Goal: Task Accomplishment & Management: Manage account settings

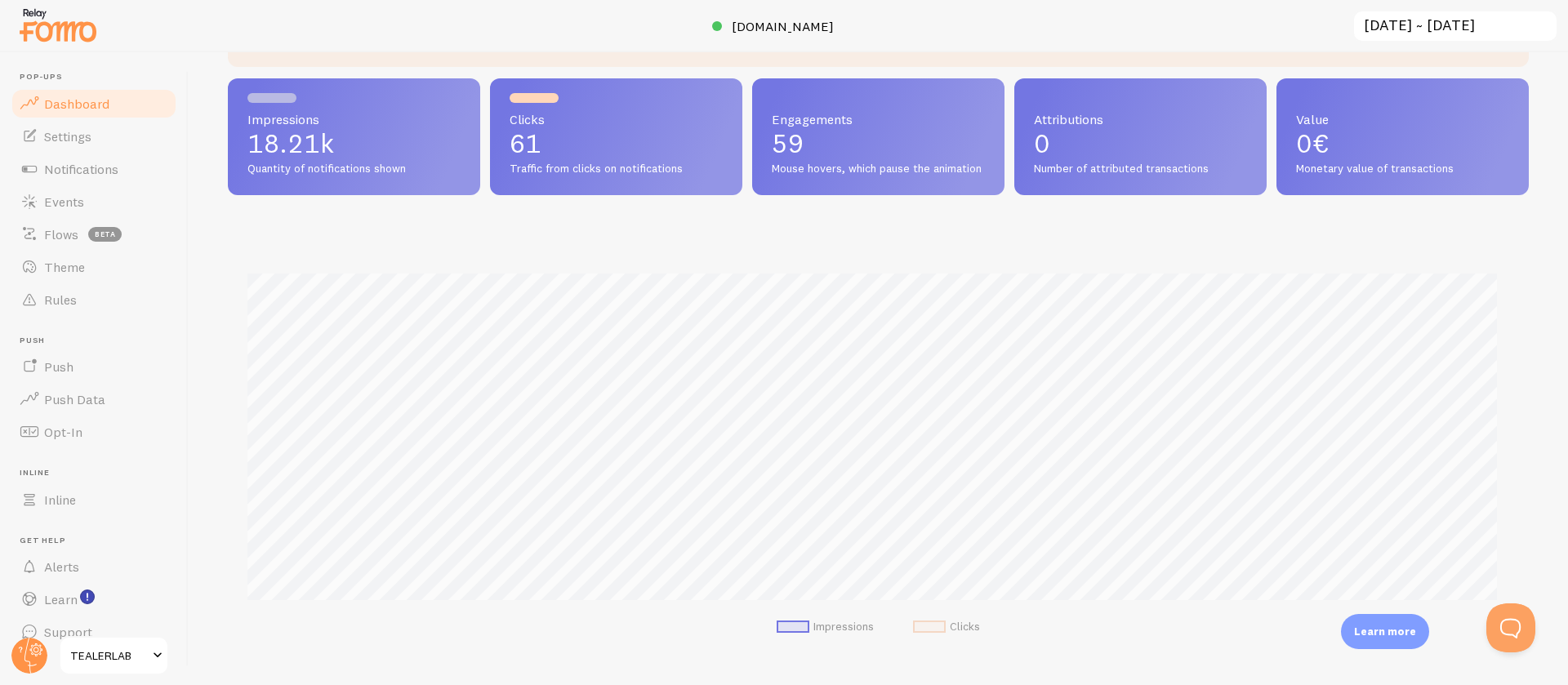
scroll to position [47, 0]
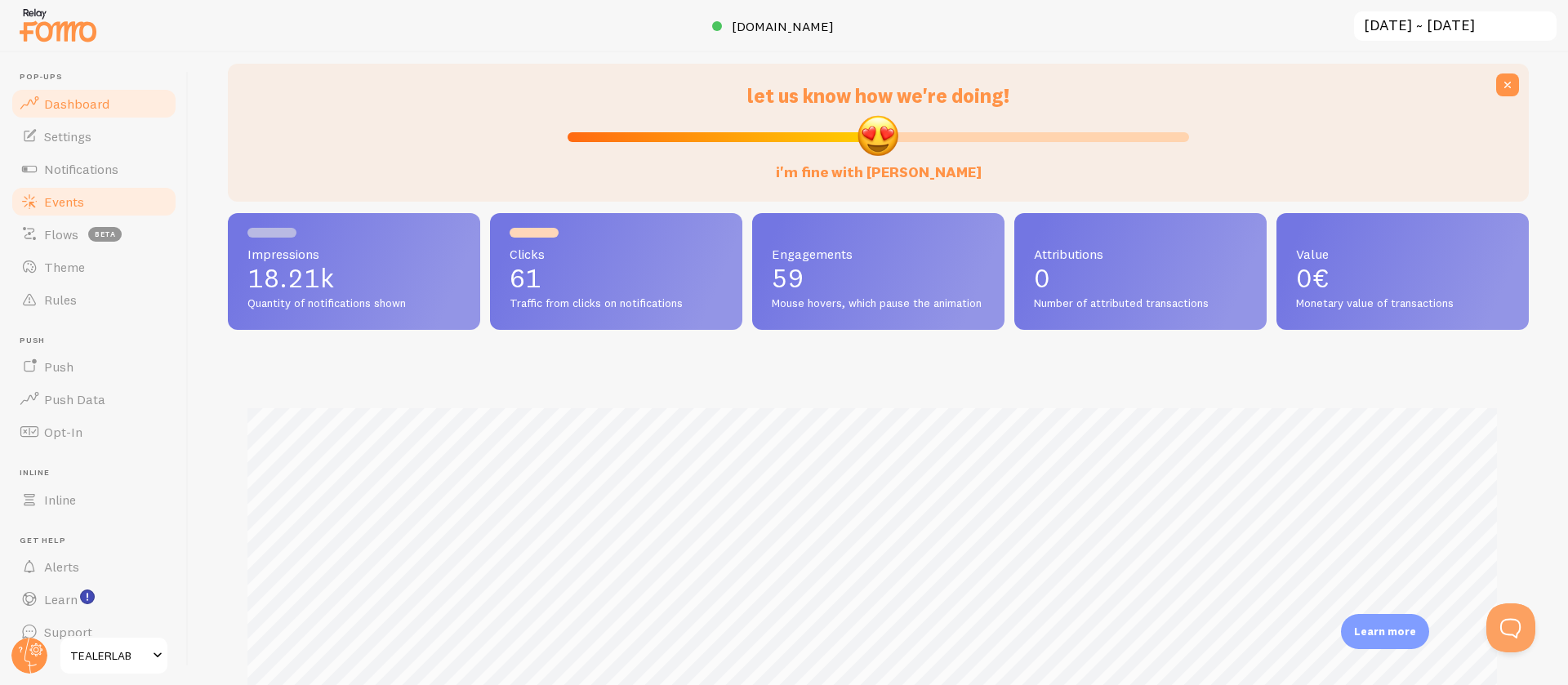
click at [68, 194] on span "Events" at bounding box center [65, 201] width 40 height 16
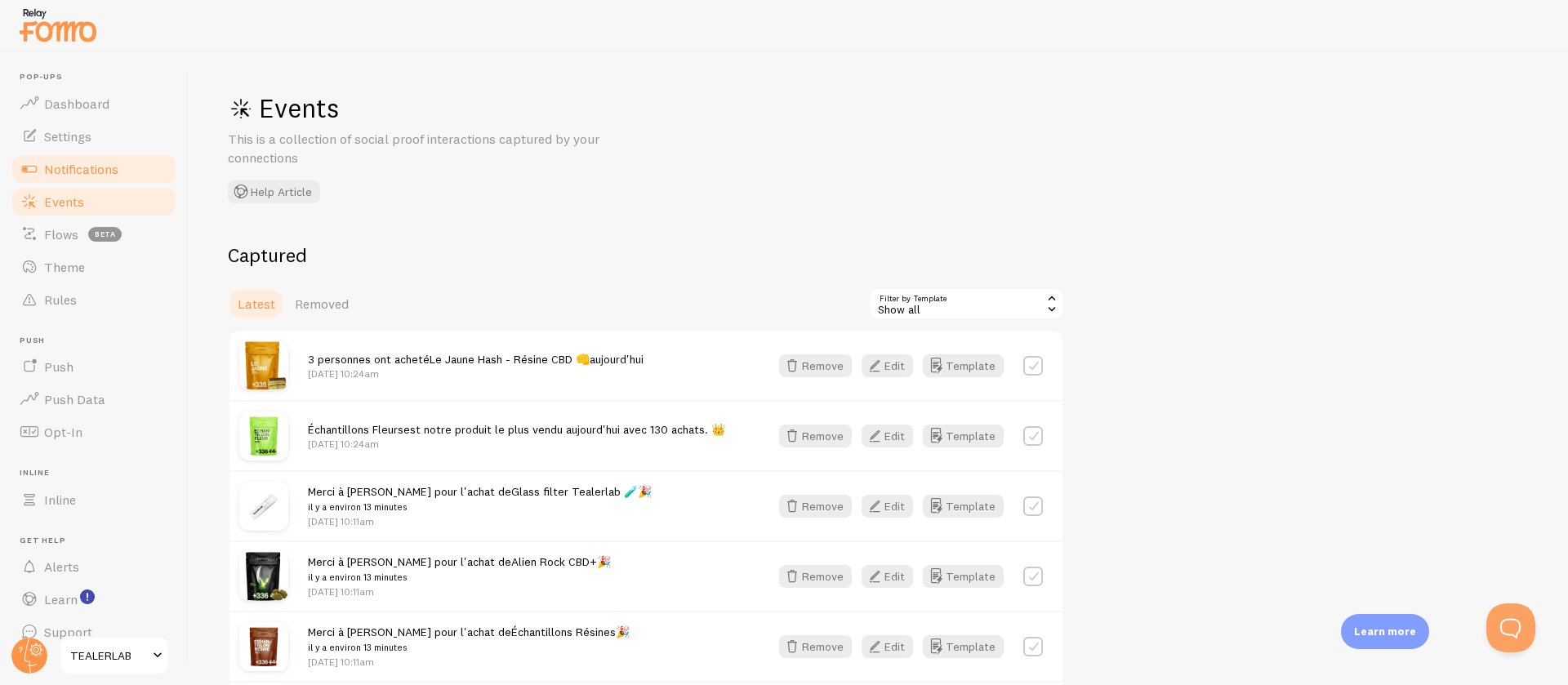
click at [86, 164] on span "Notifications" at bounding box center [81, 169] width 75 height 16
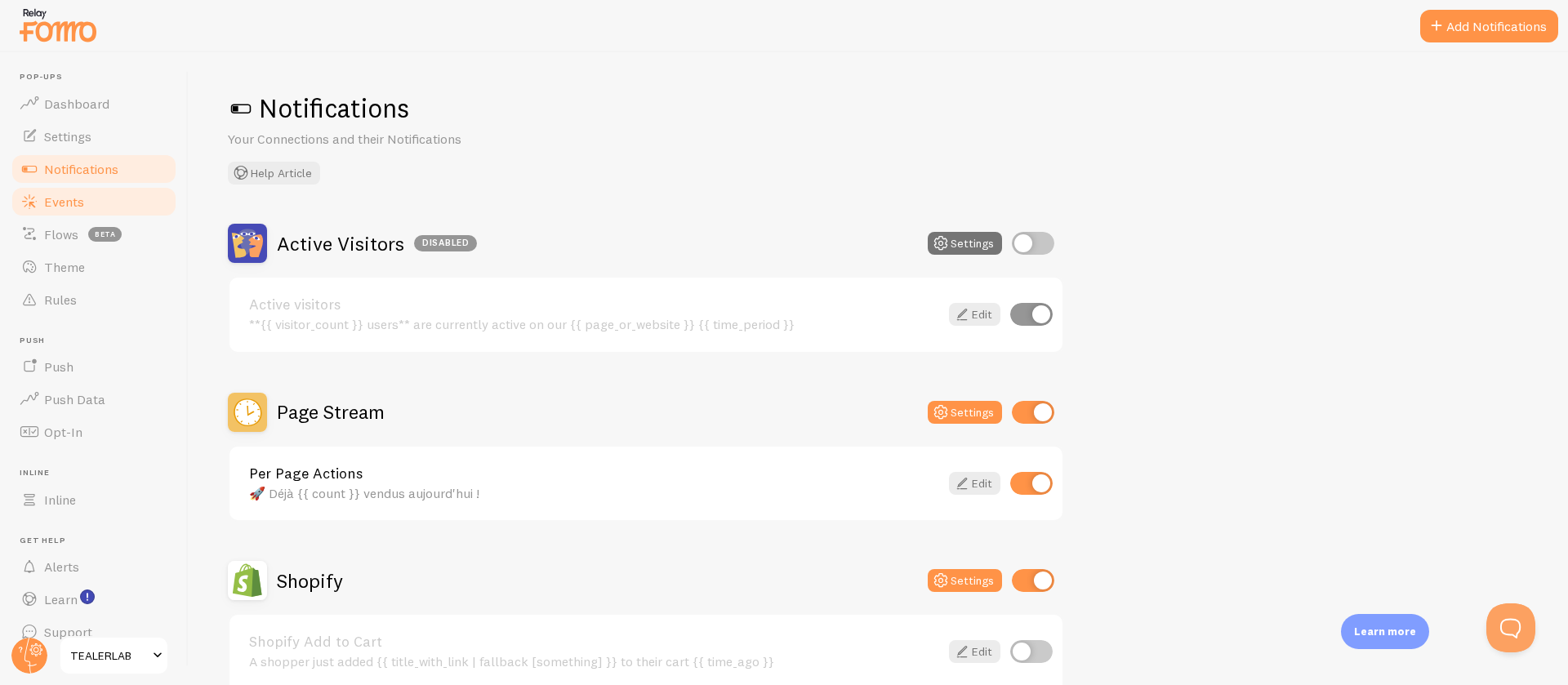
click at [96, 195] on link "Events" at bounding box center [94, 201] width 169 height 33
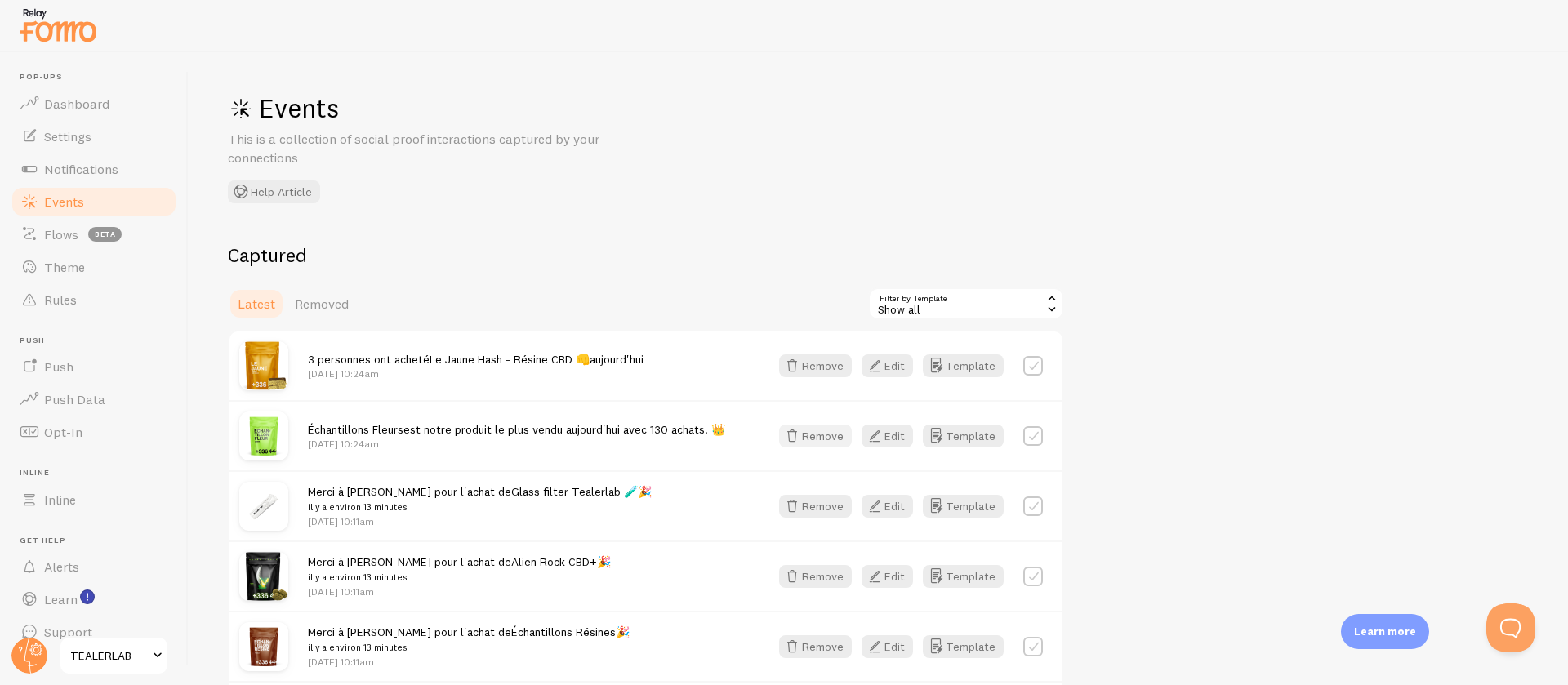
click at [833, 430] on button "Remove" at bounding box center [815, 435] width 73 height 23
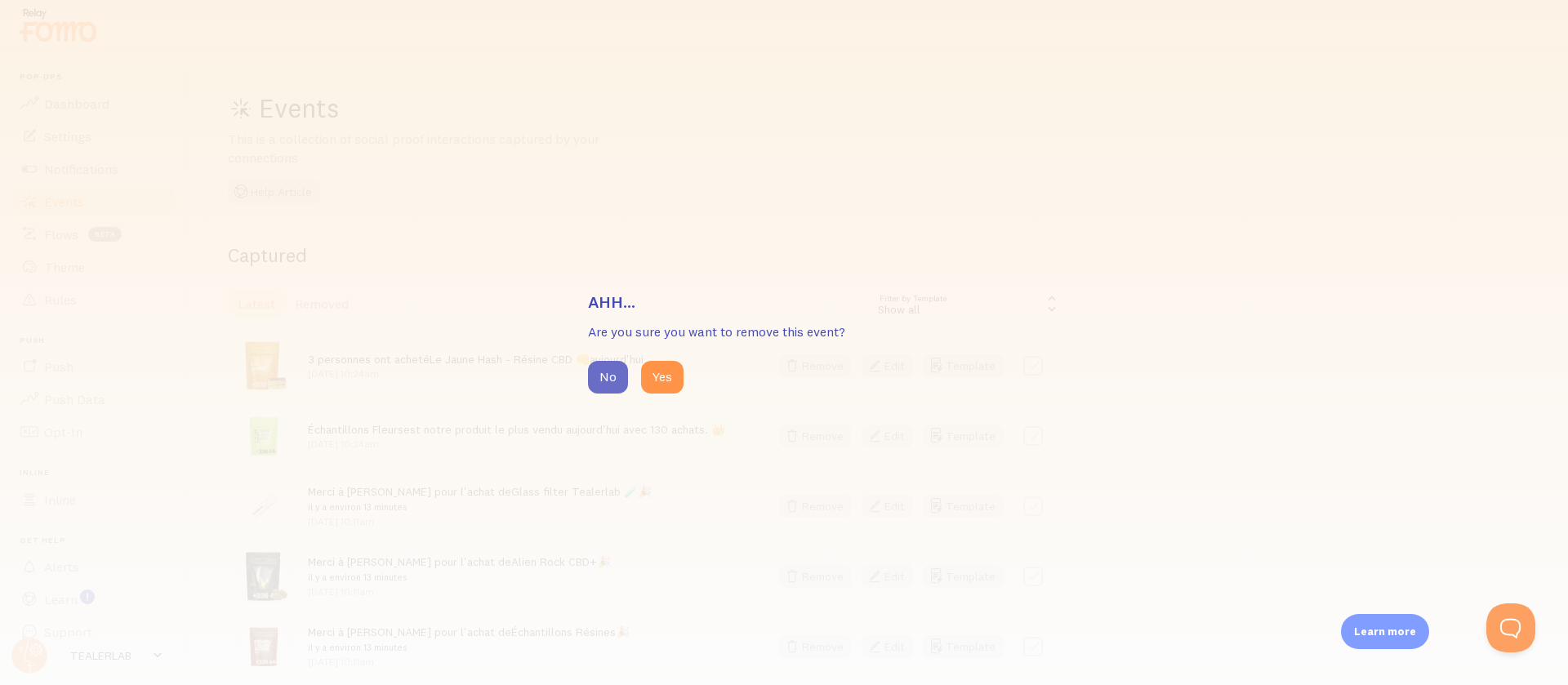
click at [606, 373] on button "No" at bounding box center [608, 376] width 40 height 33
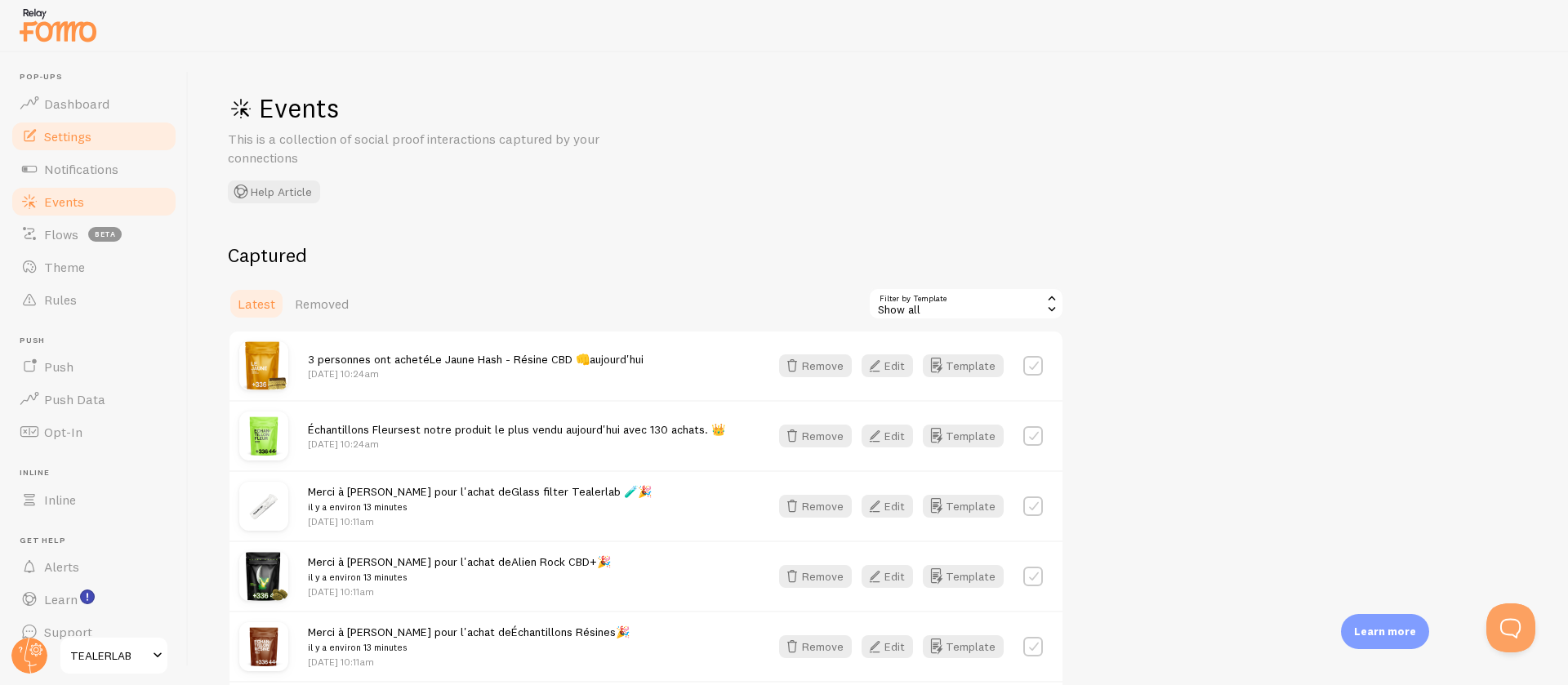
click at [81, 140] on span "Settings" at bounding box center [68, 136] width 47 height 16
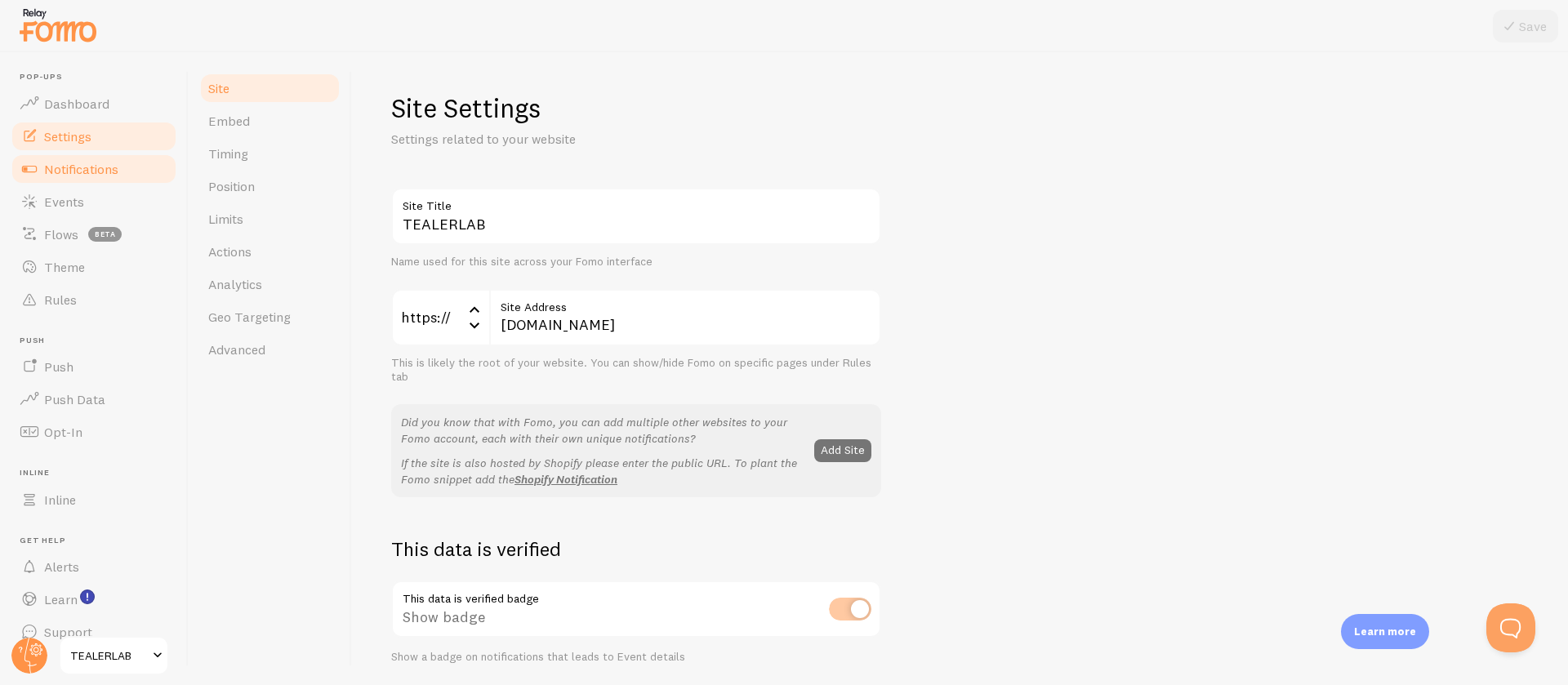
click at [96, 159] on link "Notifications" at bounding box center [94, 169] width 169 height 33
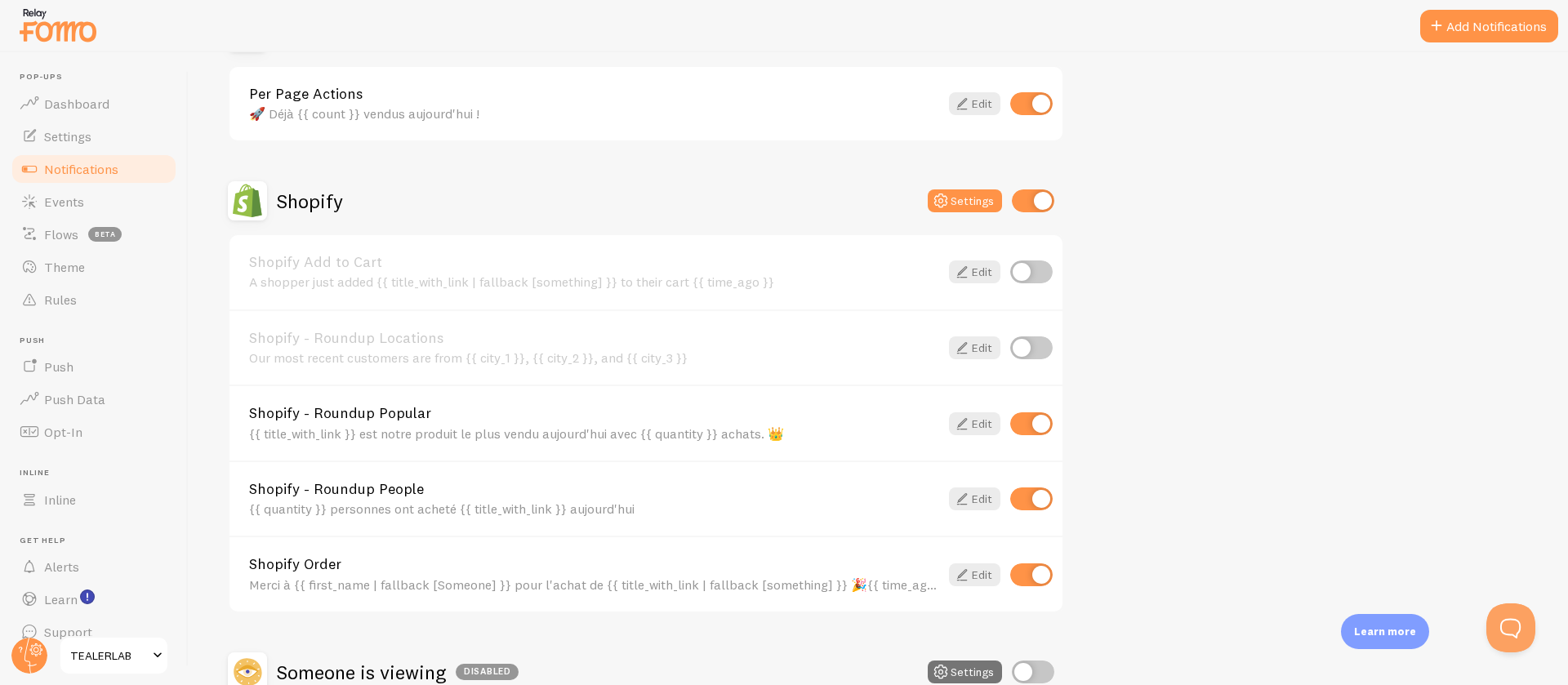
scroll to position [383, 0]
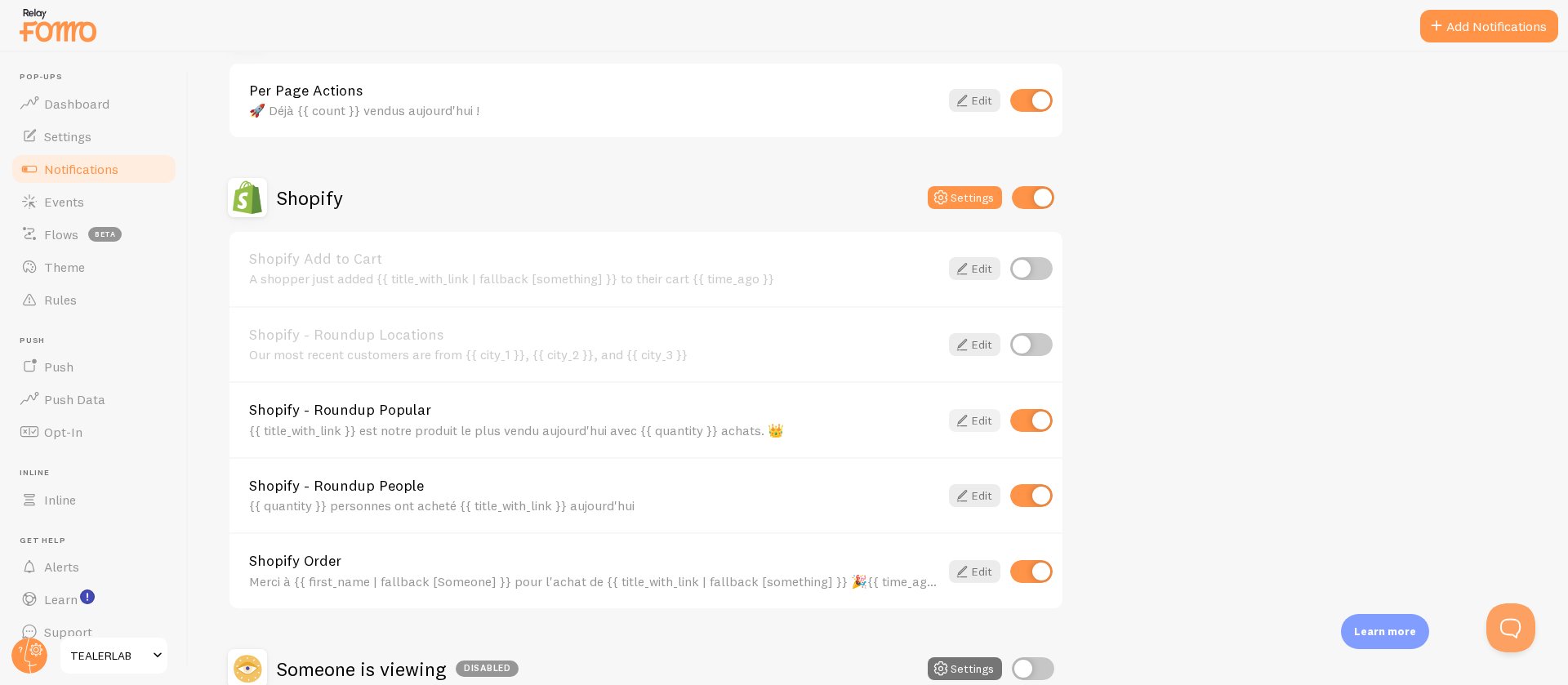
click at [975, 415] on link "Edit" at bounding box center [974, 420] width 51 height 23
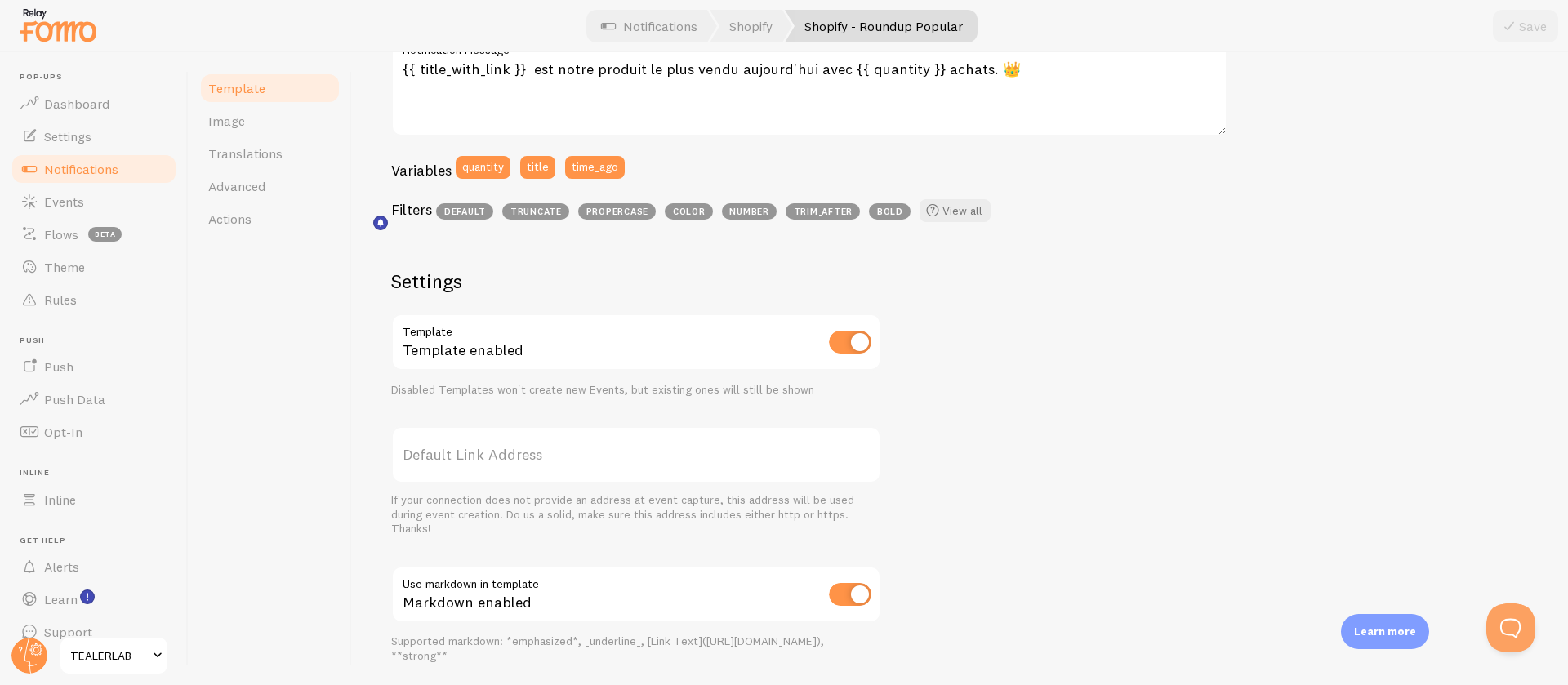
scroll to position [385, 0]
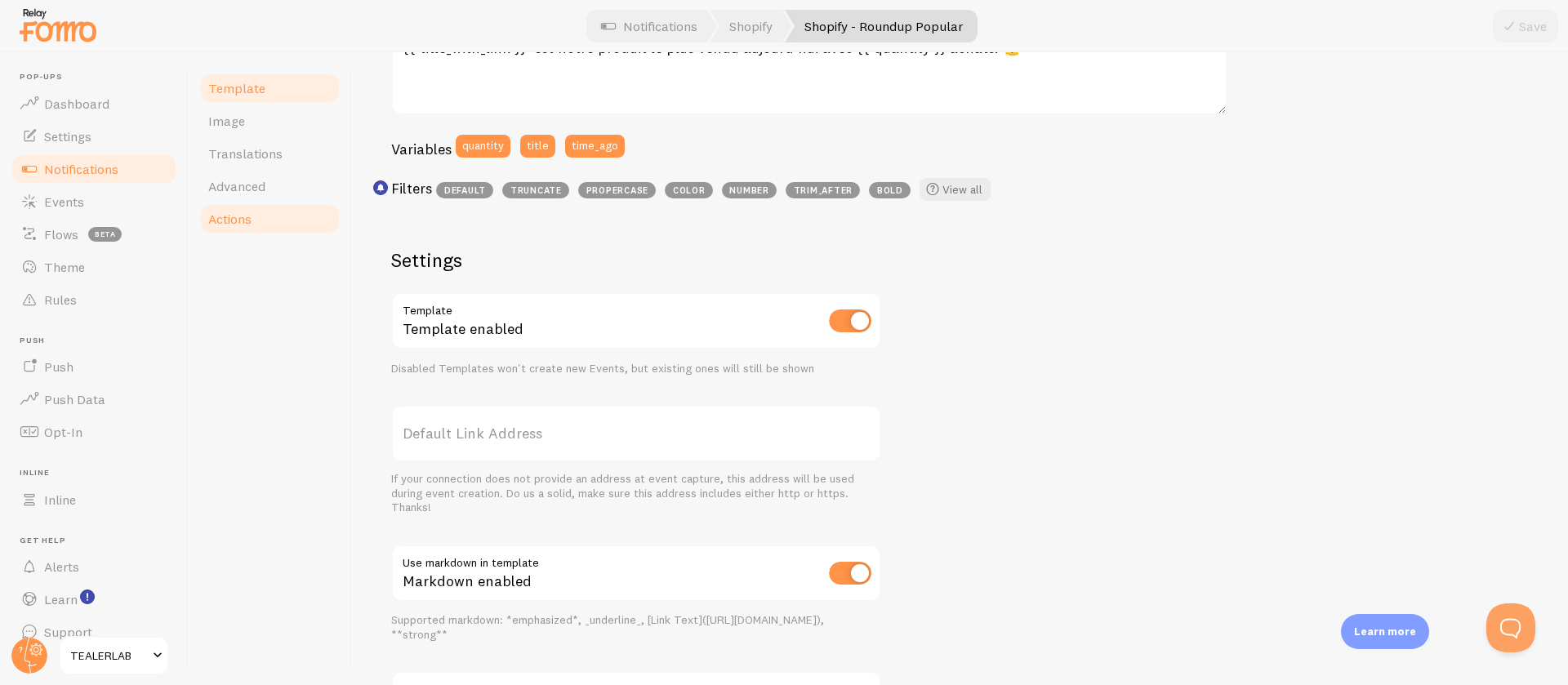
click at [265, 230] on link "Actions" at bounding box center [270, 218] width 143 height 33
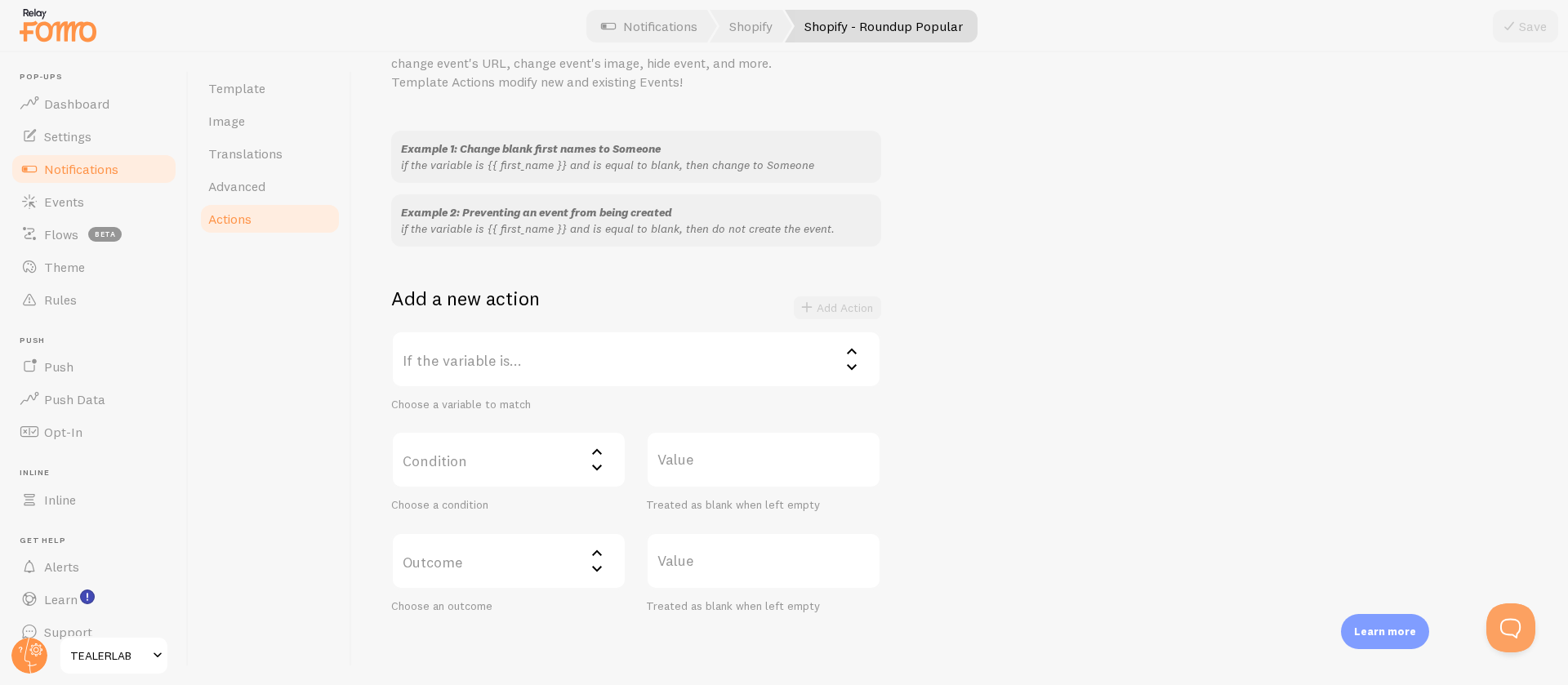
scroll to position [98, 0]
click at [302, 196] on link "Advanced" at bounding box center [270, 186] width 143 height 33
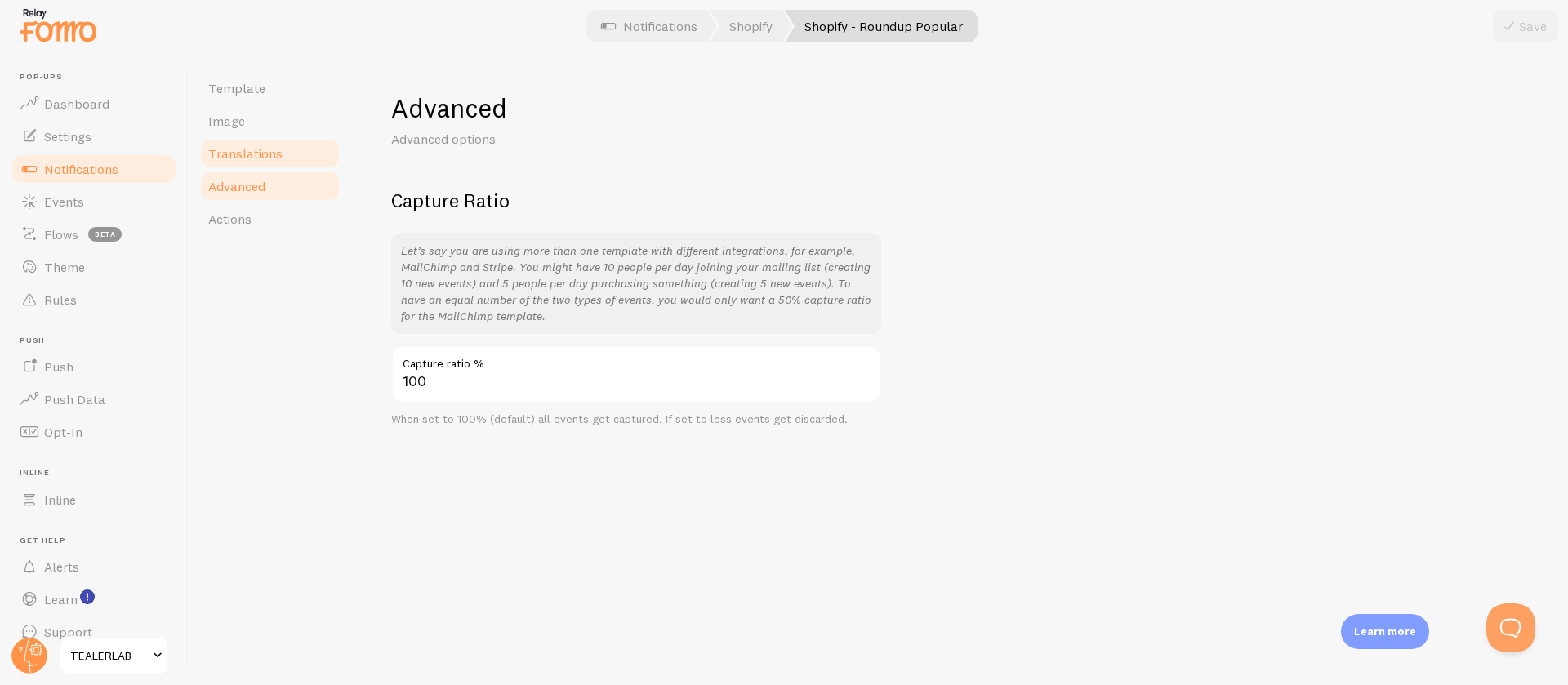
click at [297, 155] on link "Translations" at bounding box center [270, 153] width 143 height 33
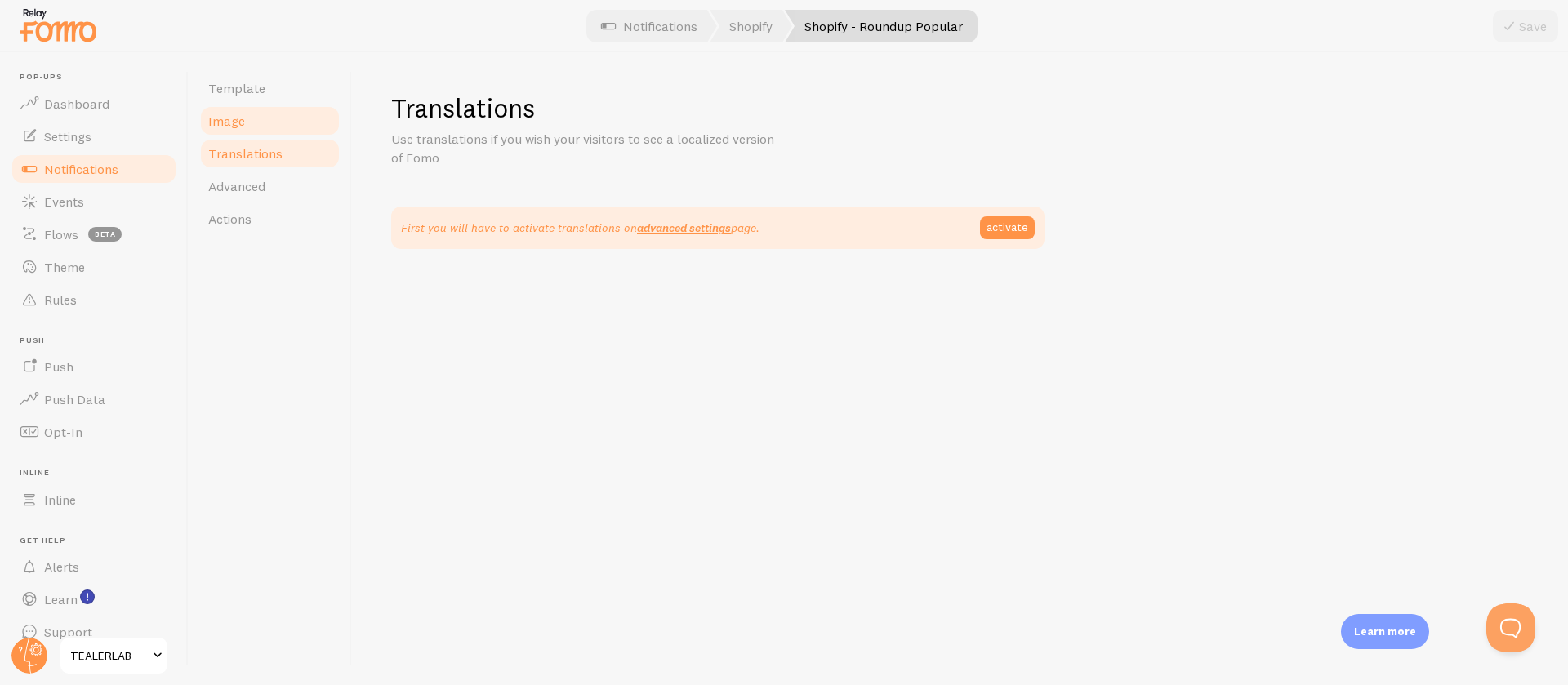
click at [272, 135] on link "Image" at bounding box center [270, 121] width 143 height 33
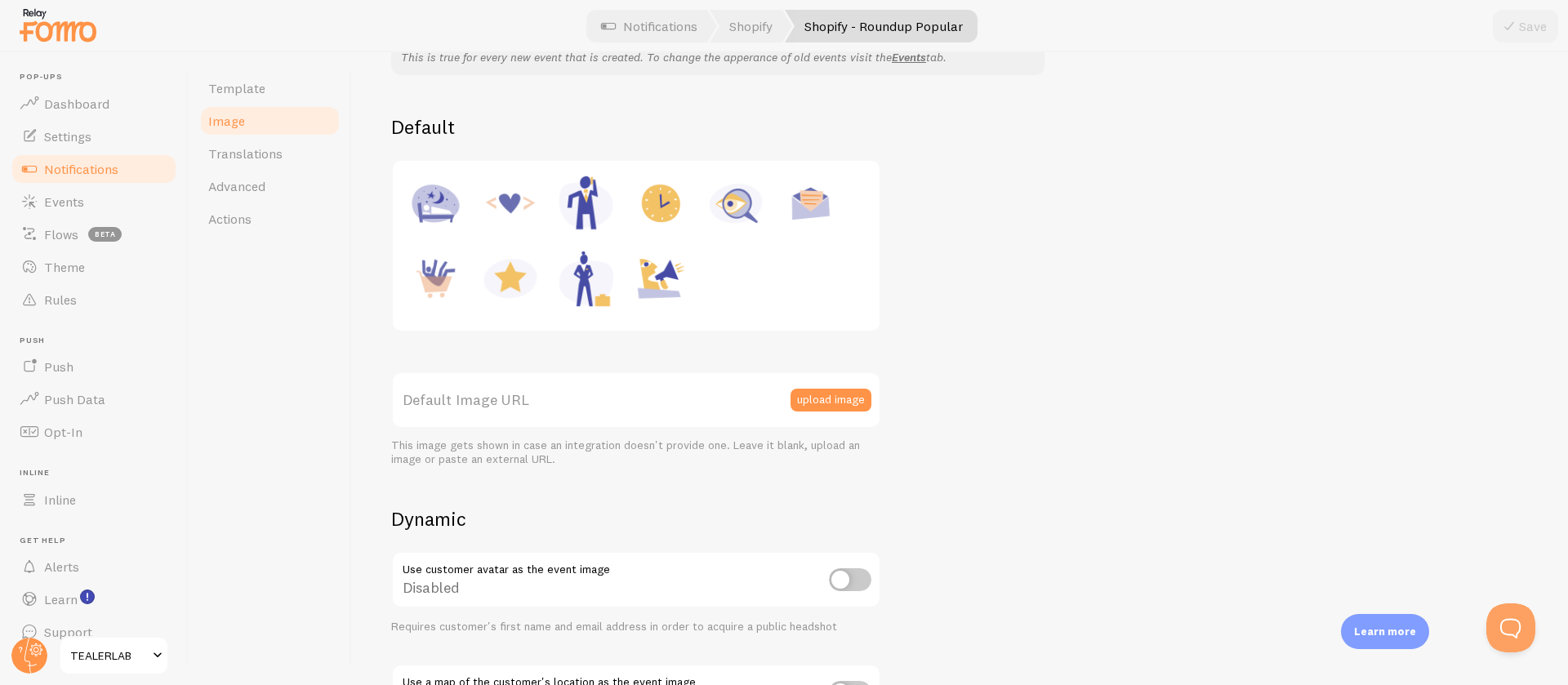
scroll to position [246, 0]
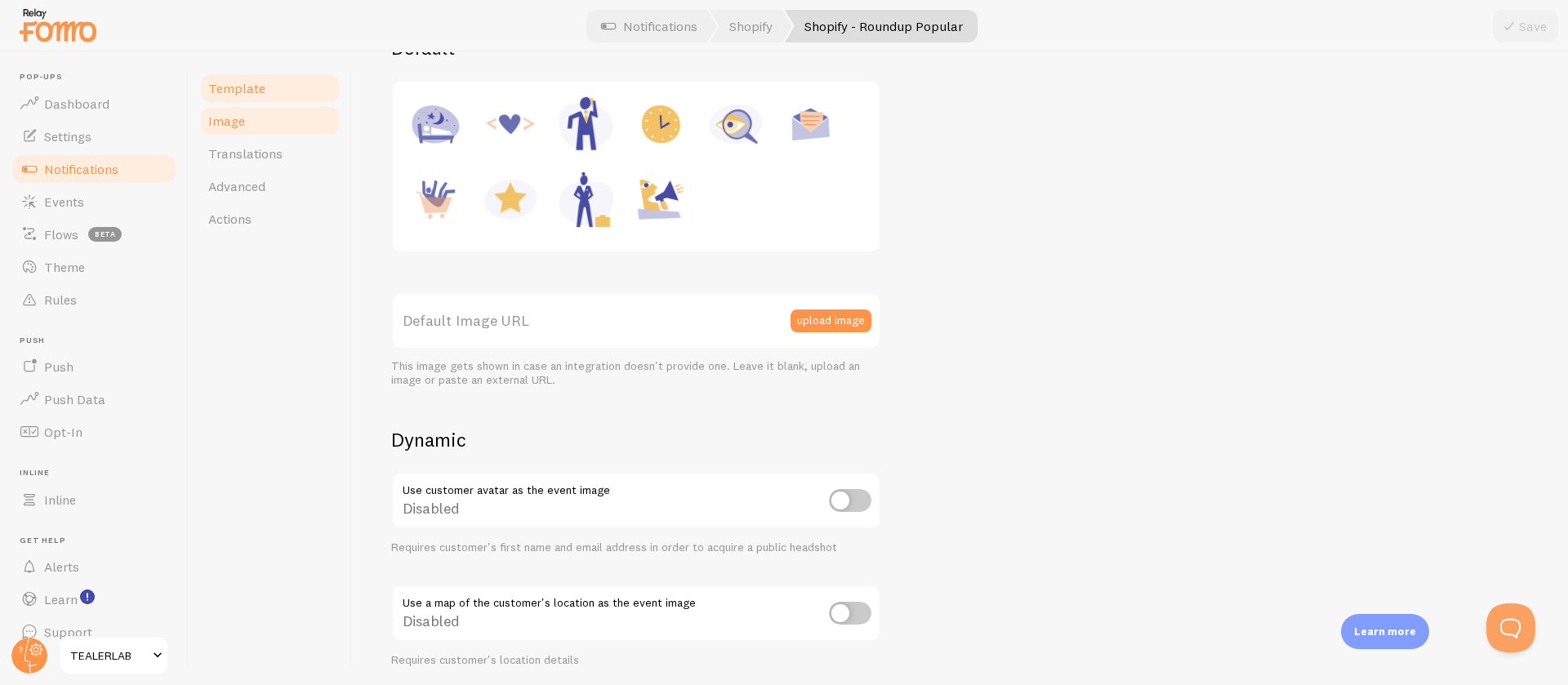
click at [293, 99] on link "Template" at bounding box center [270, 88] width 143 height 33
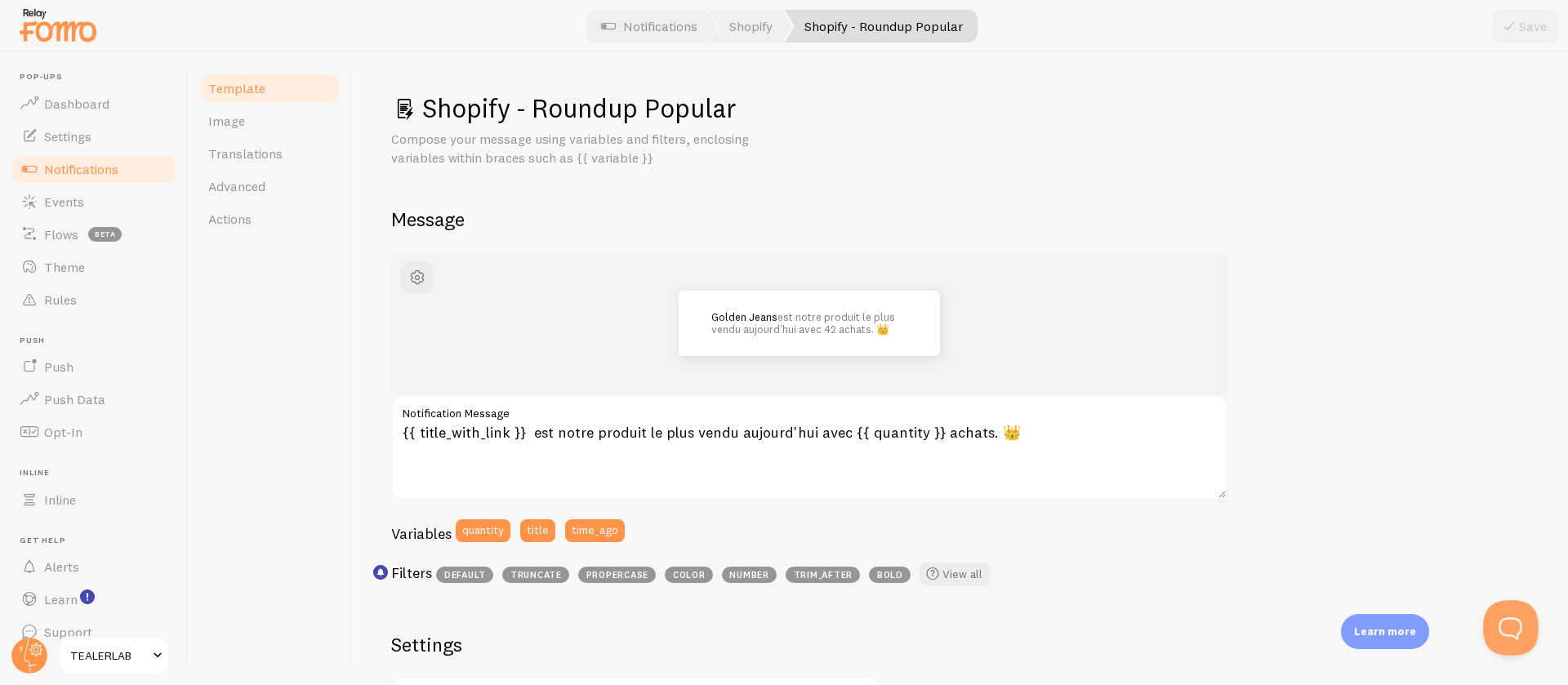
click at [1496, 625] on button "Open Beacon popover" at bounding box center [1508, 625] width 49 height 49
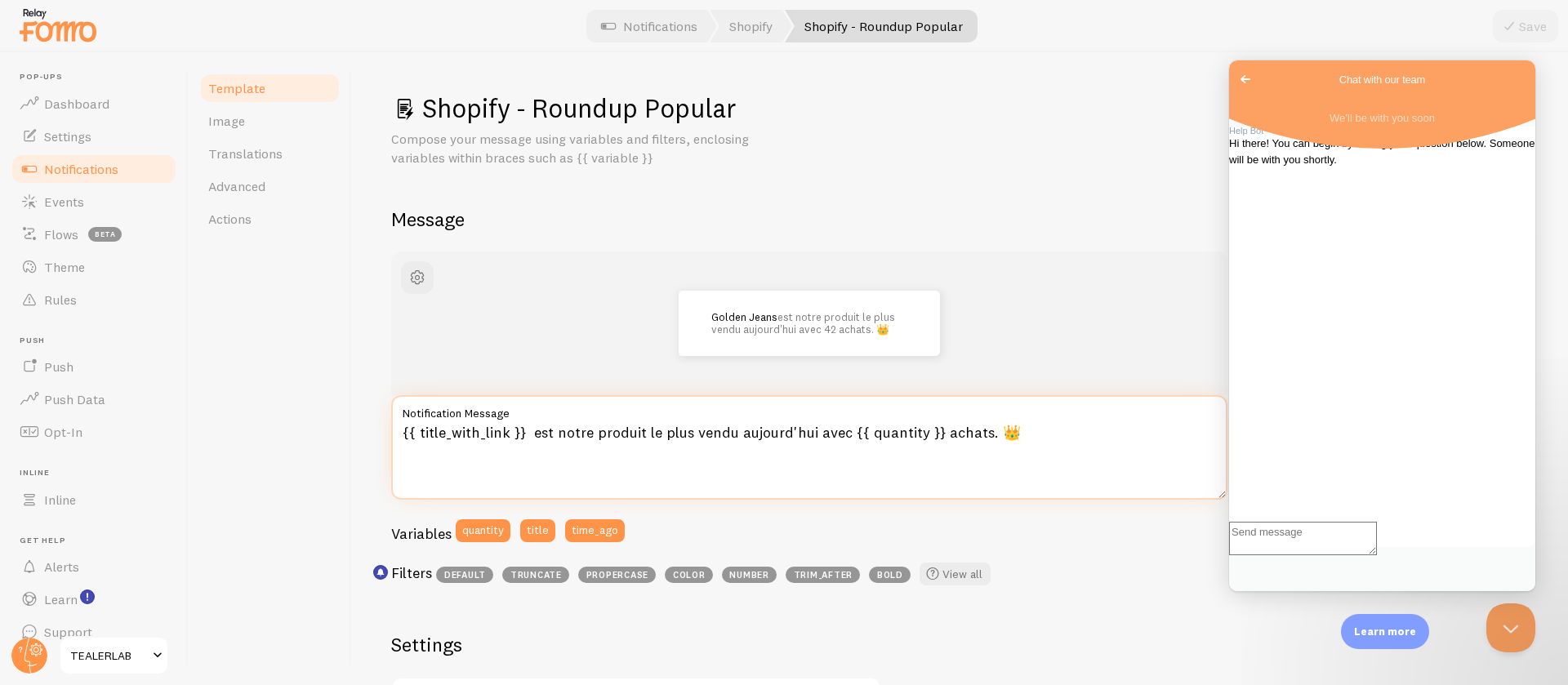
click at [1166, 464] on textarea "{{ title_with_link }} est notre produit le plus vendu aujourd'hui avec {{ quant…" at bounding box center [809, 447] width 836 height 105
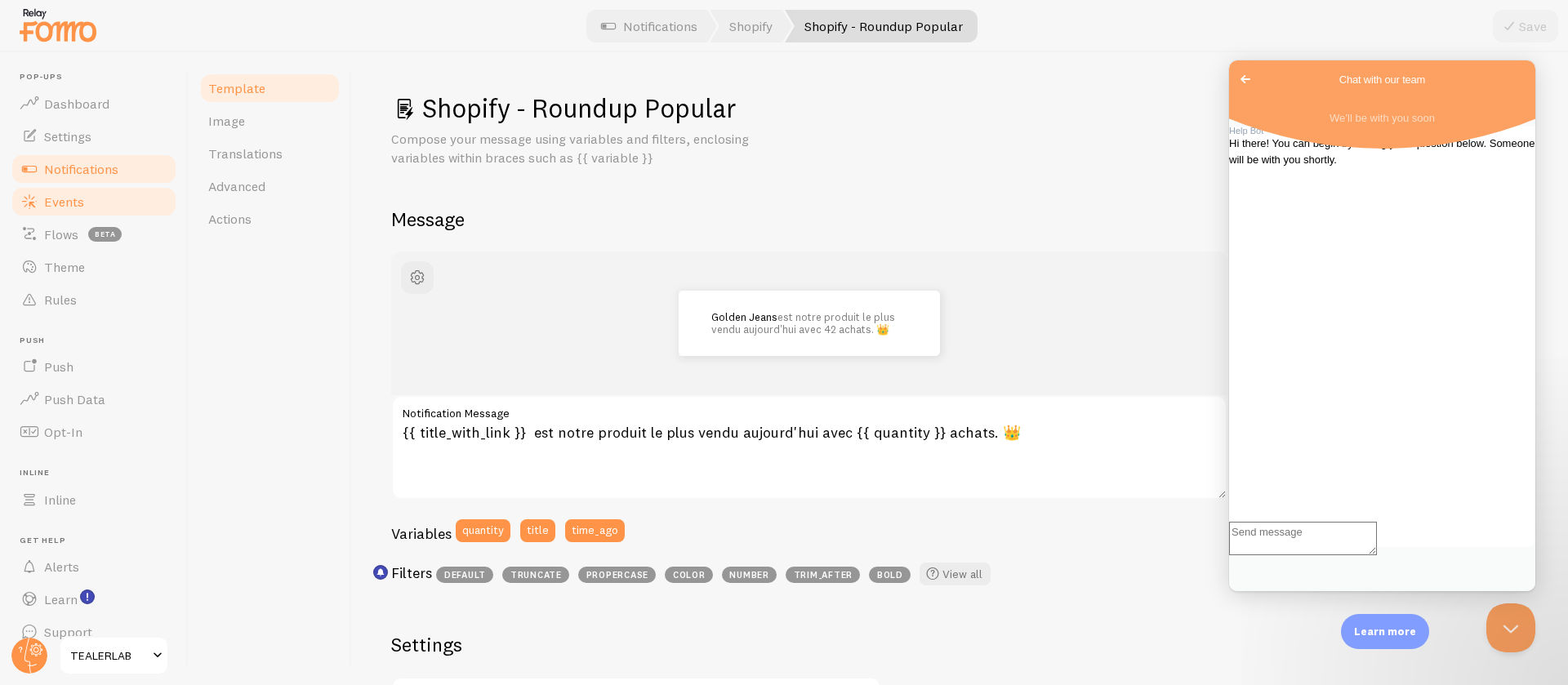
click at [100, 190] on link "Events" at bounding box center [94, 201] width 169 height 33
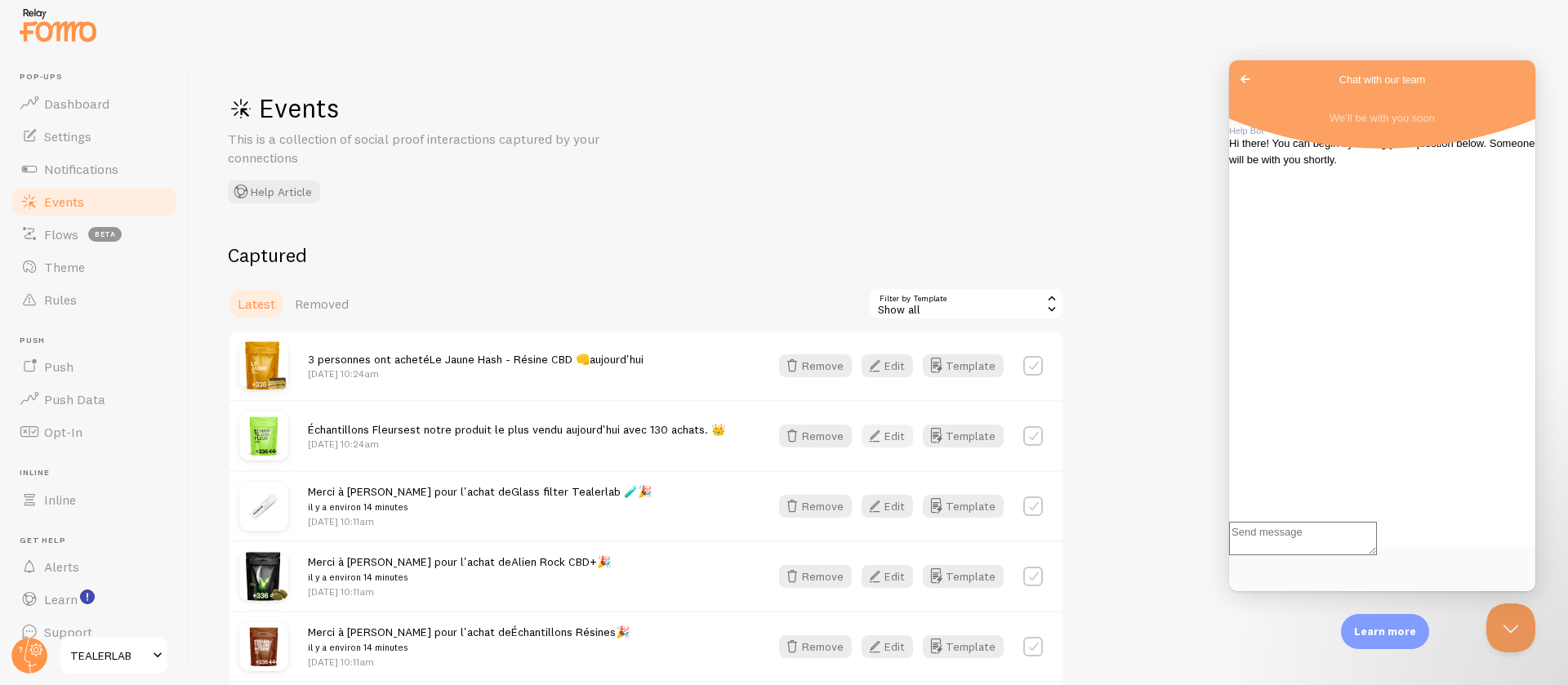
click at [891, 424] on button "Edit" at bounding box center [887, 435] width 51 height 23
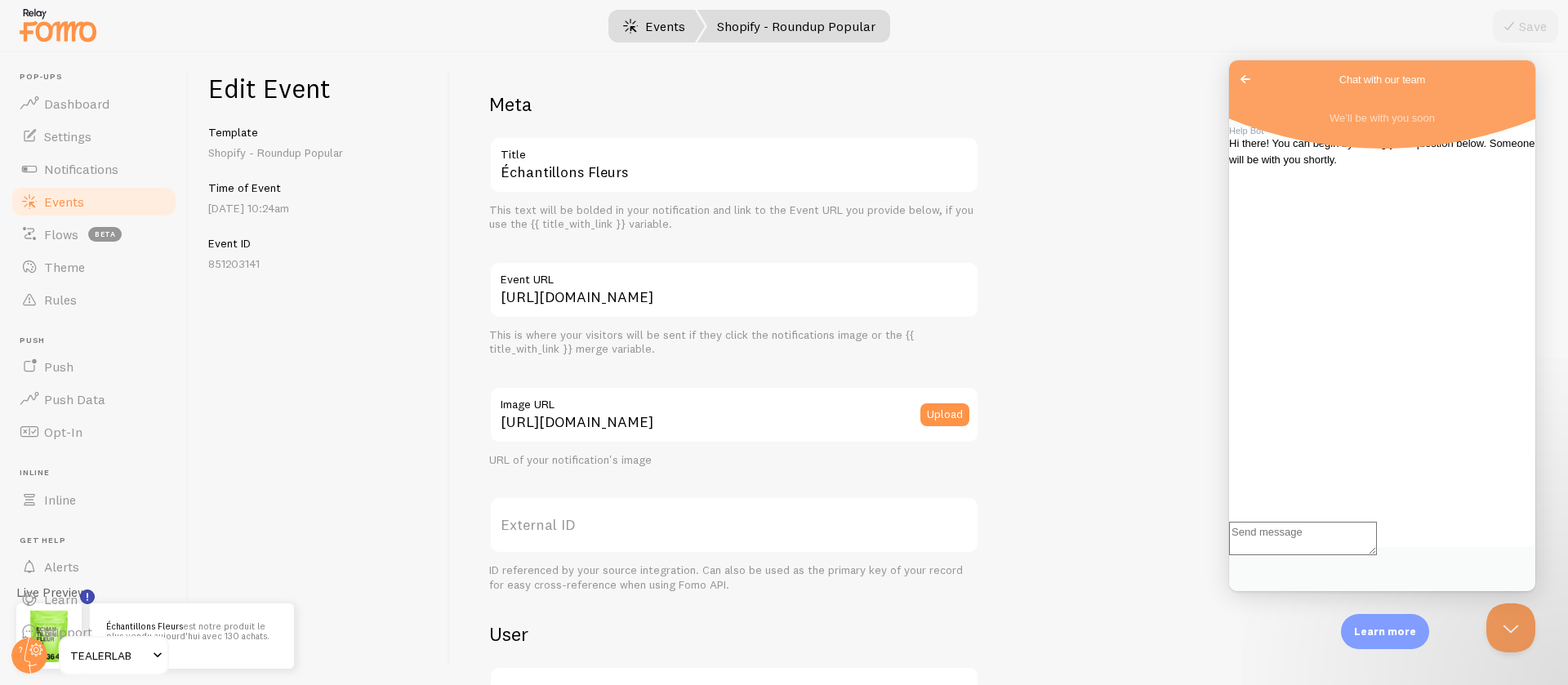
click at [678, 14] on link "Events" at bounding box center [654, 26] width 102 height 33
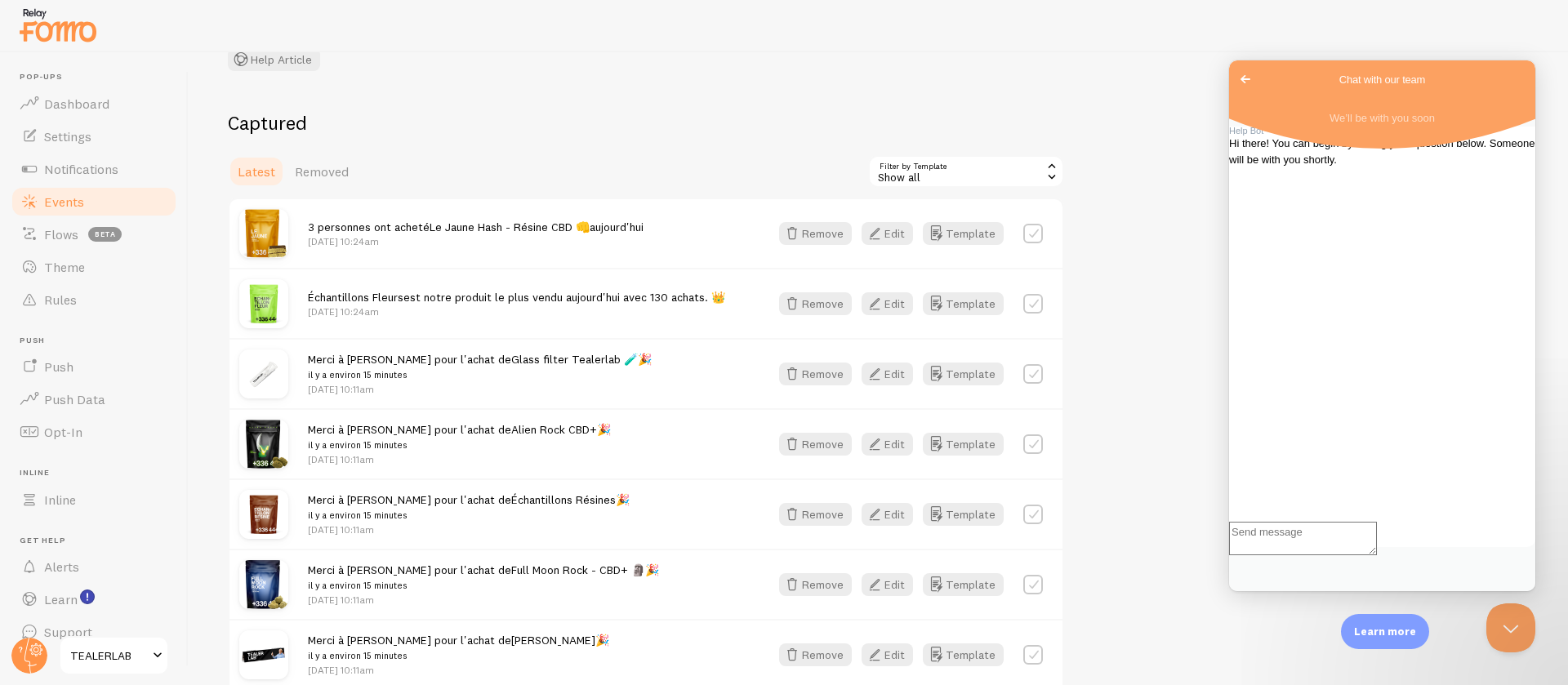
scroll to position [135, 0]
click at [833, 515] on button "Remove" at bounding box center [815, 511] width 73 height 23
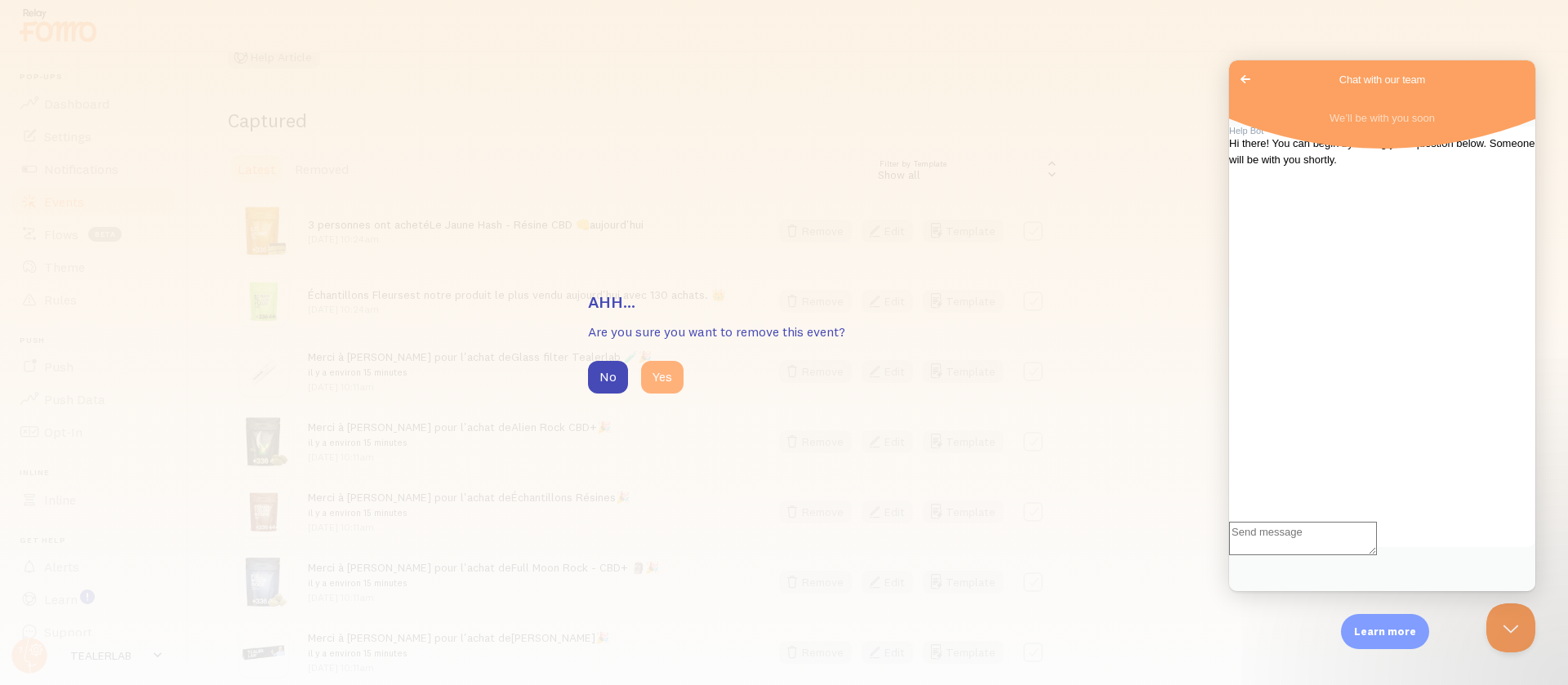
click at [678, 362] on button "Yes" at bounding box center [662, 376] width 43 height 33
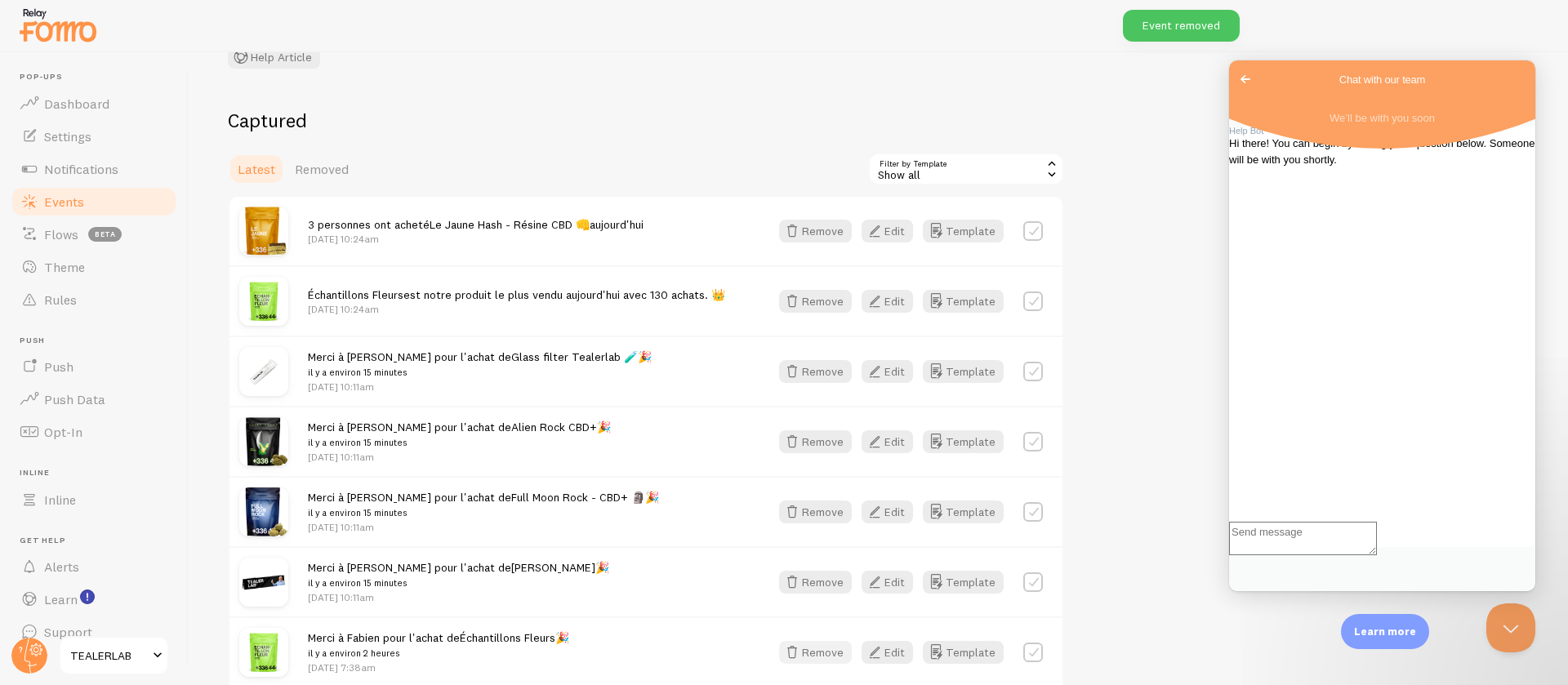
click at [831, 647] on button "Remove" at bounding box center [815, 651] width 73 height 23
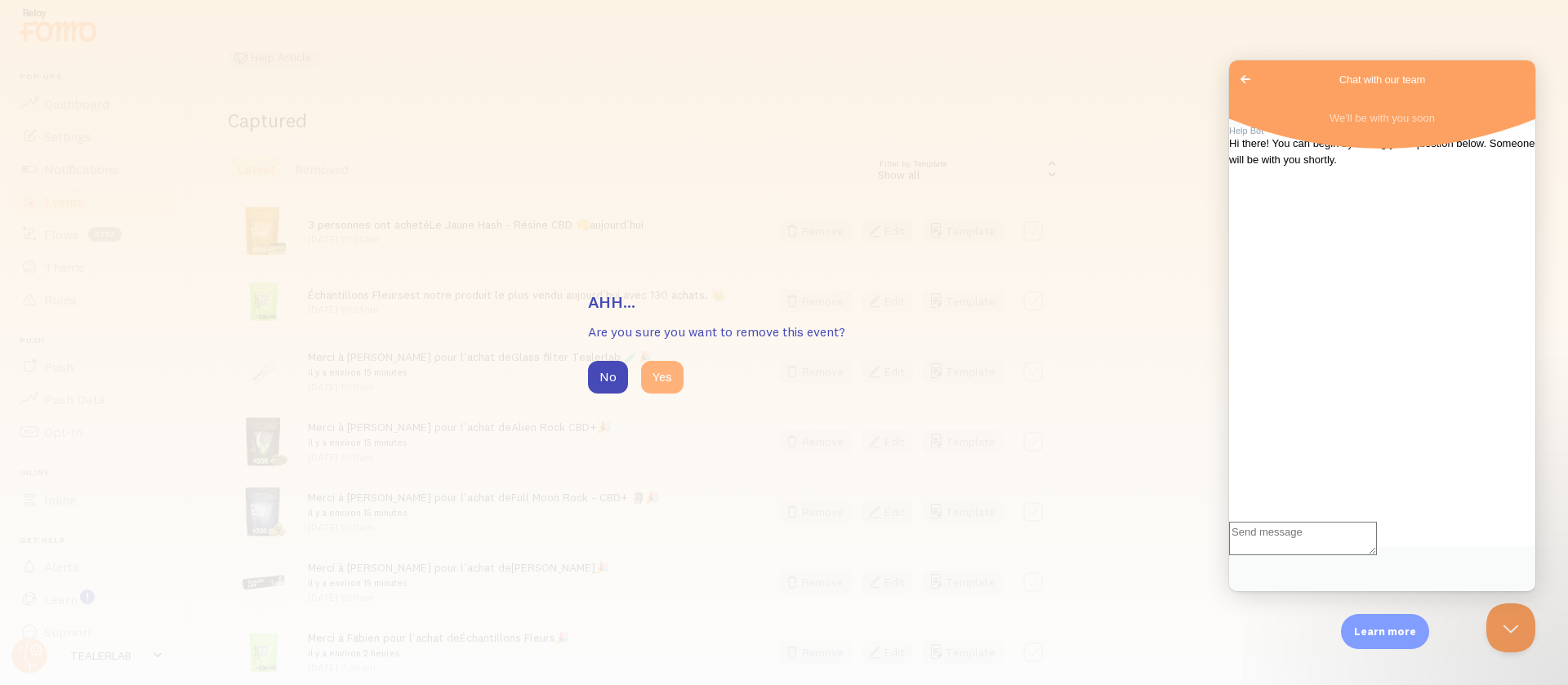
click at [666, 369] on button "Yes" at bounding box center [662, 376] width 43 height 33
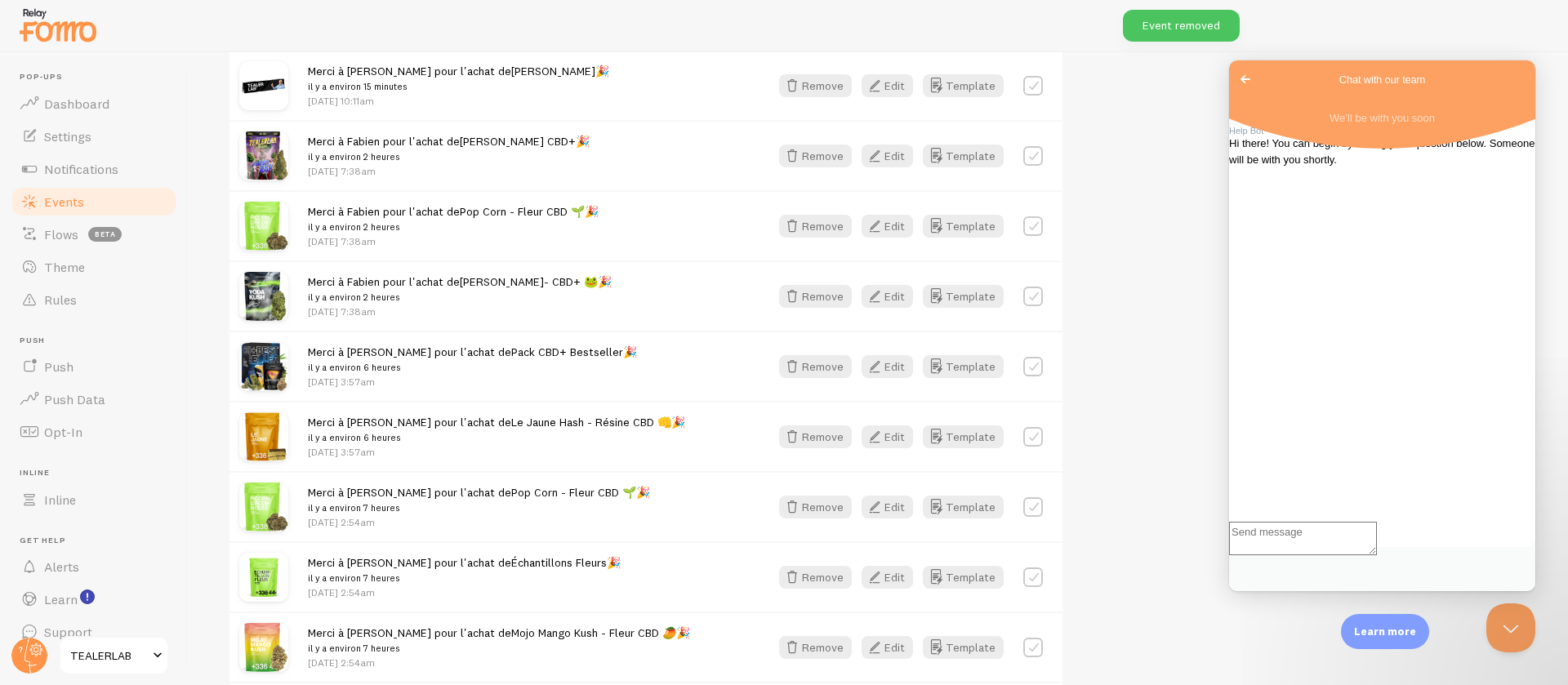
scroll to position [712, 0]
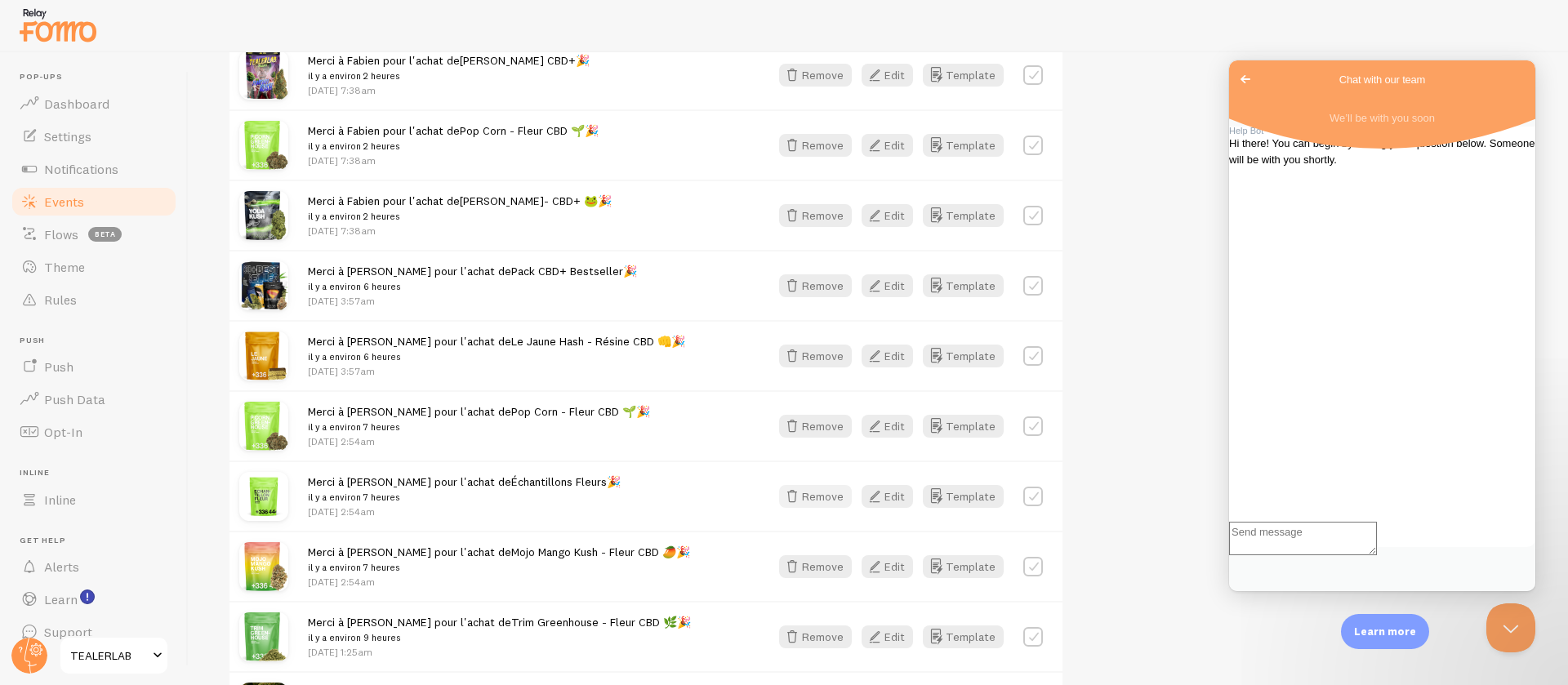
click at [811, 494] on button "Remove" at bounding box center [815, 496] width 73 height 23
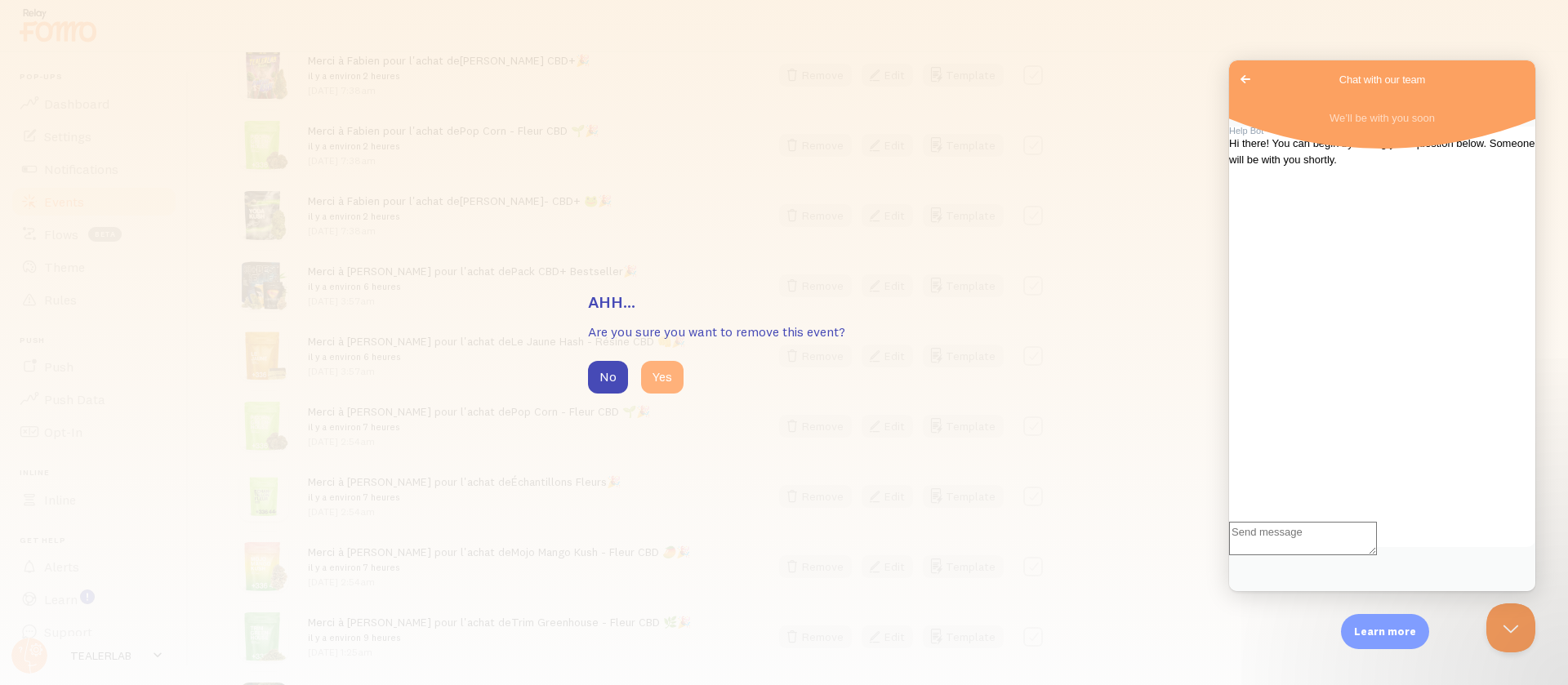
click at [677, 368] on button "Yes" at bounding box center [662, 376] width 43 height 33
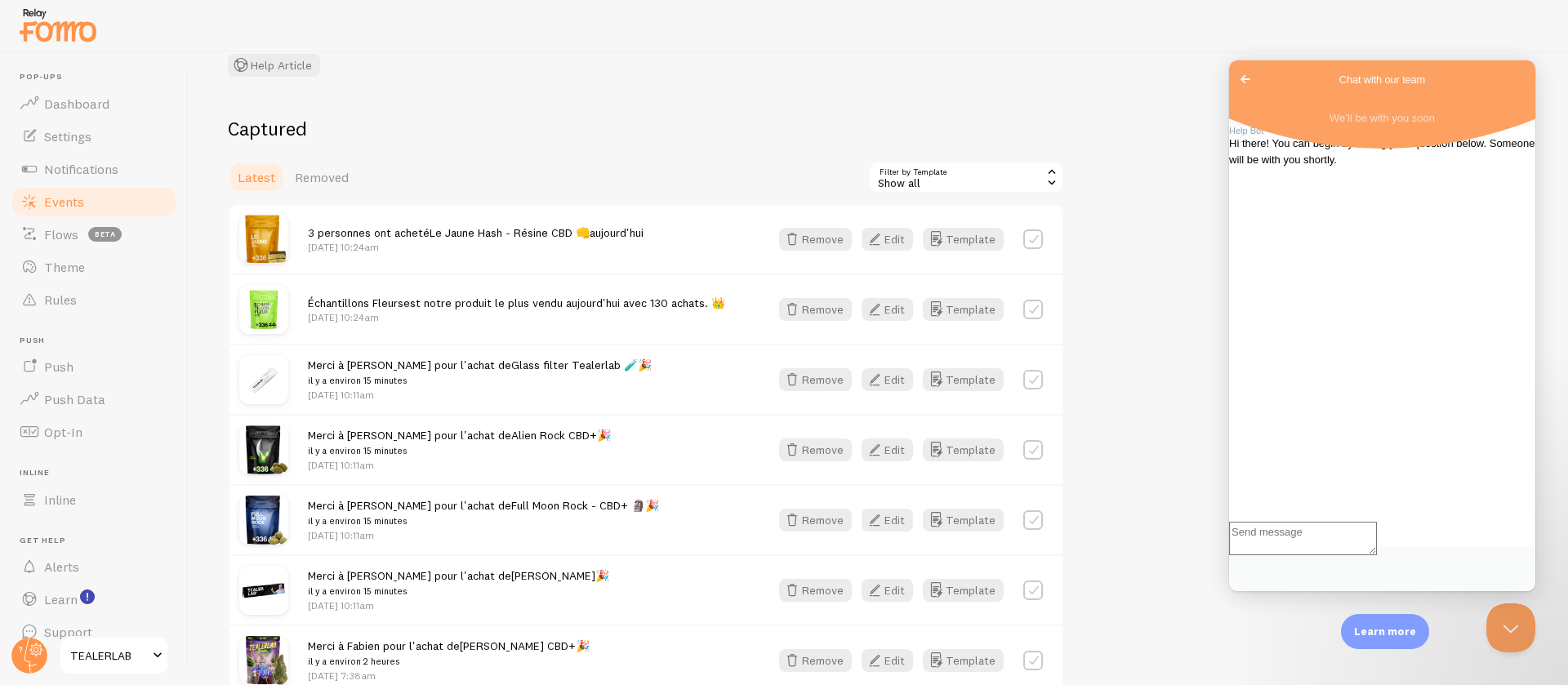
scroll to position [120, 0]
